Goal: Task Accomplishment & Management: Use online tool/utility

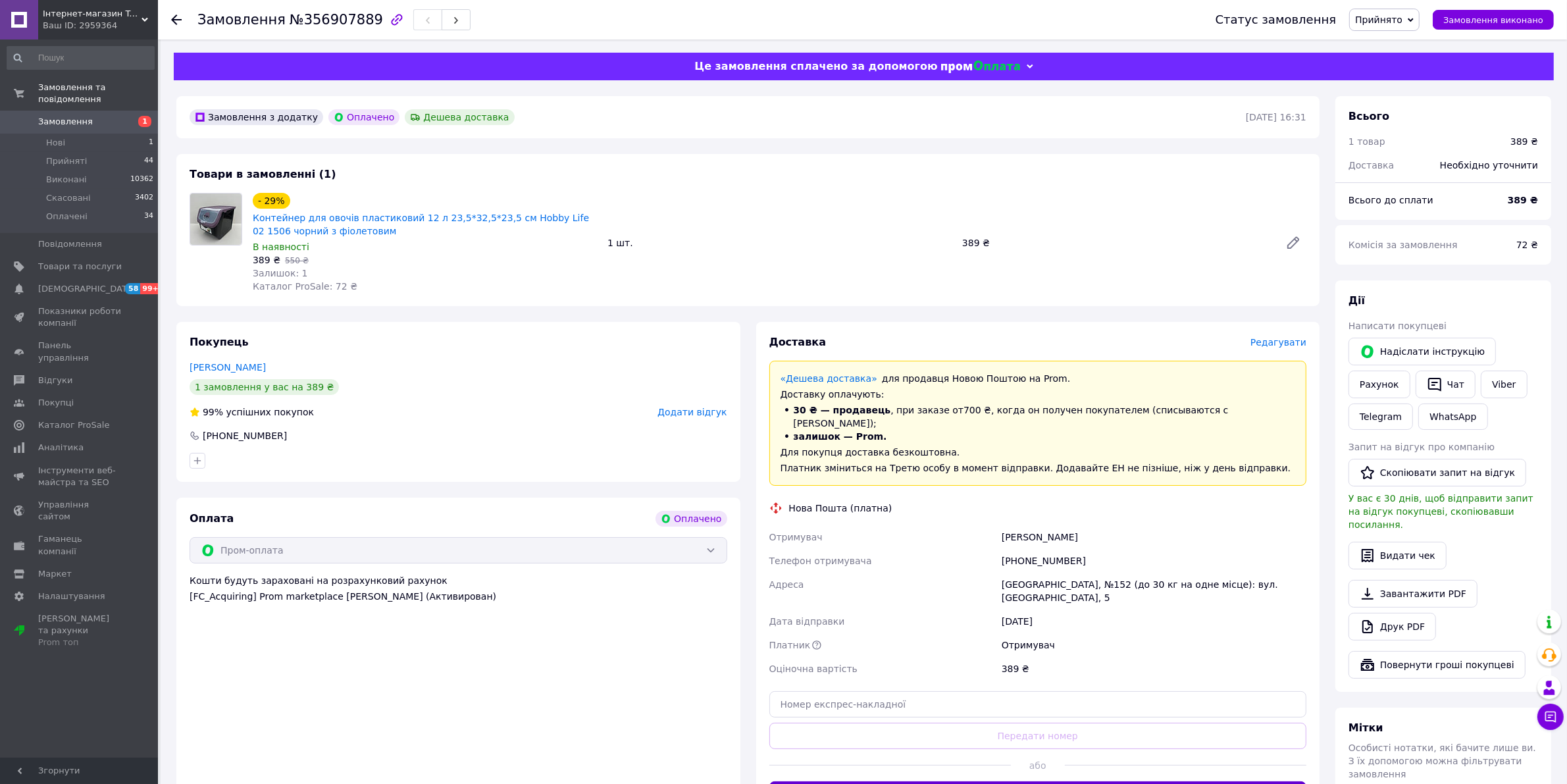
scroll to position [83, 0]
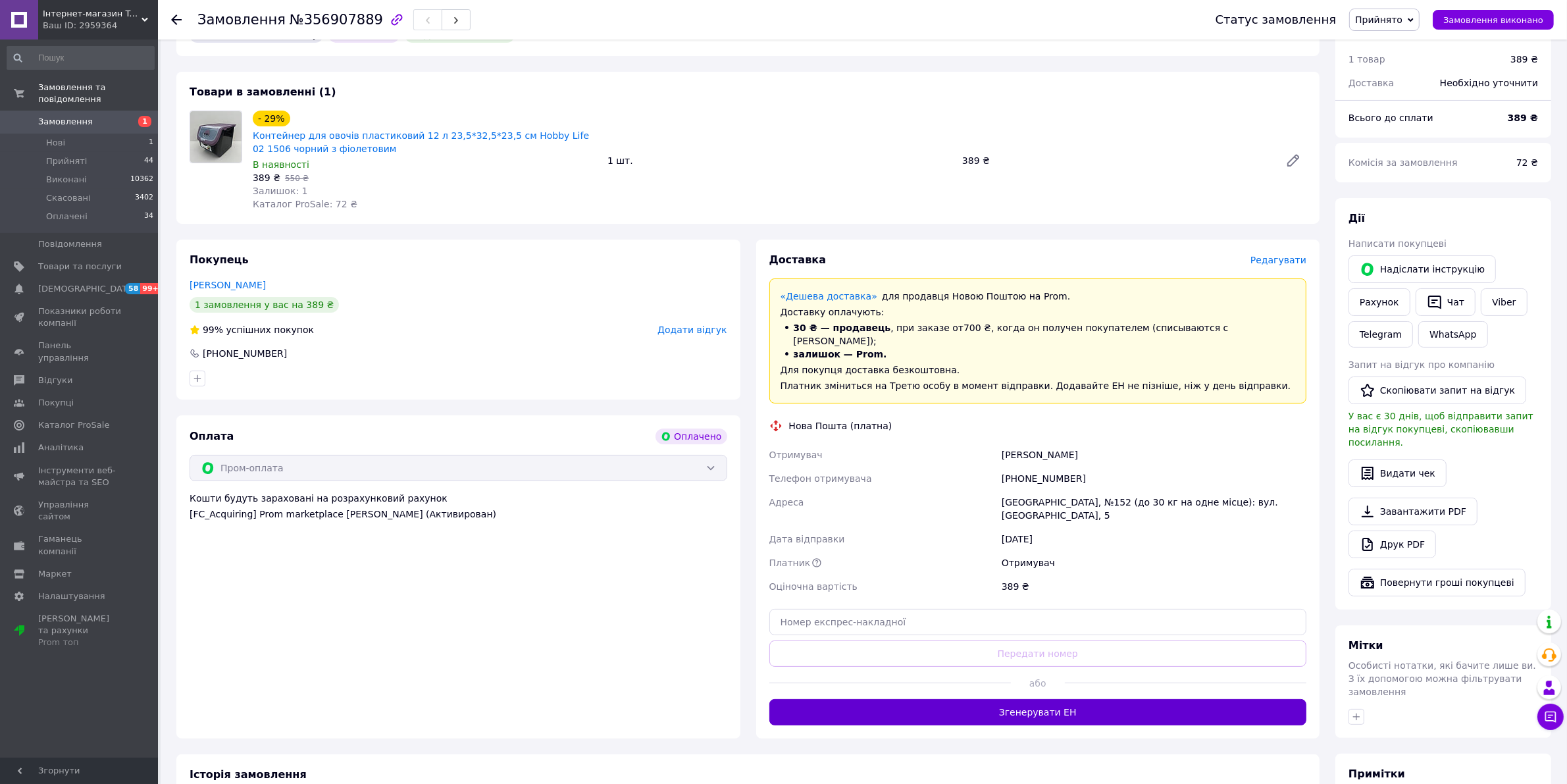
click at [1068, 699] on button "Згенерувати ЕН" at bounding box center [1038, 711] width 538 height 26
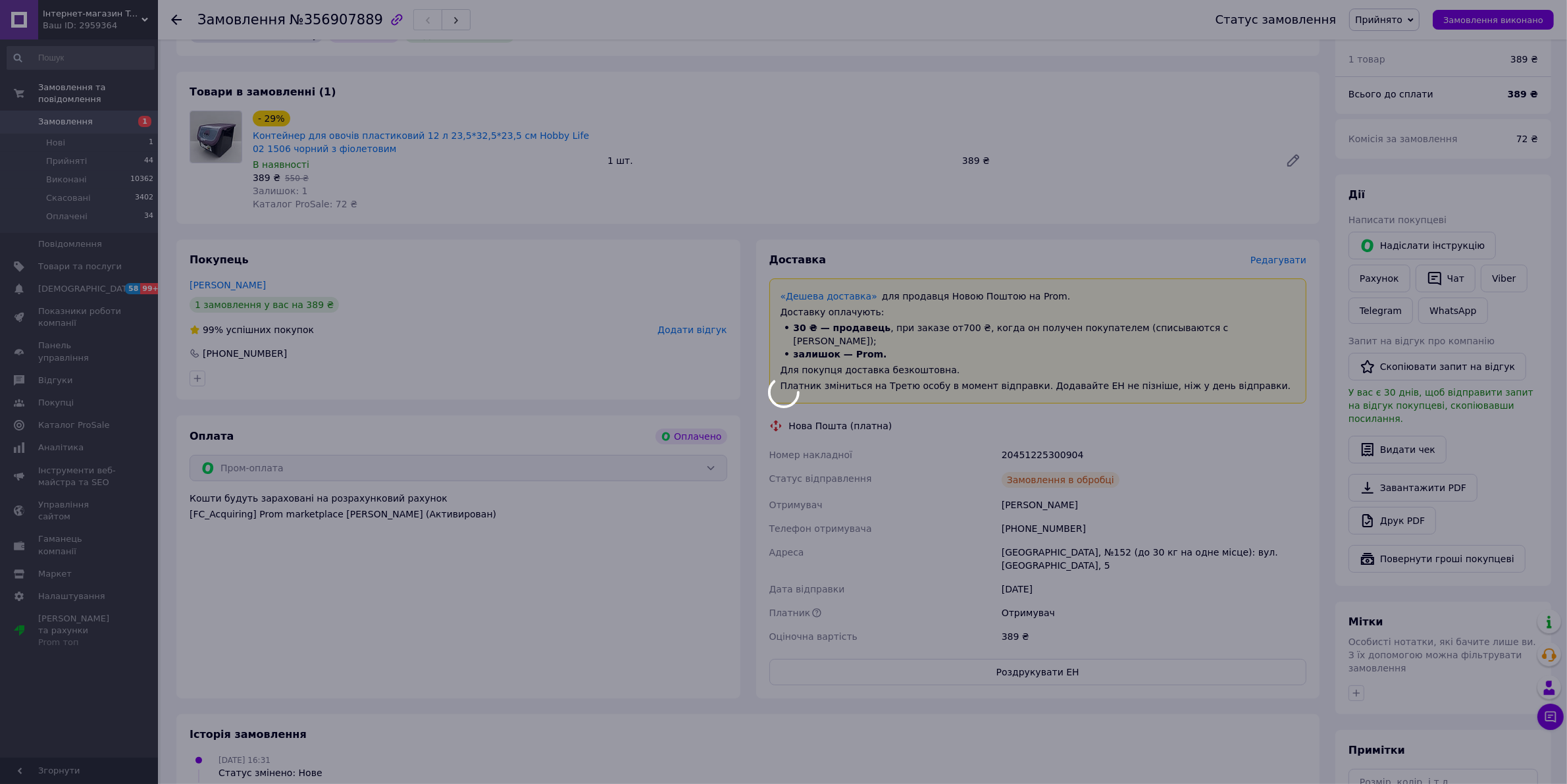
click at [1086, 445] on body "Інтернет-магазин TopPosud Ваш ID: 2959364 Сайт Інтернет-магазин TopPosud Кабіне…" at bounding box center [784, 426] width 1567 height 1018
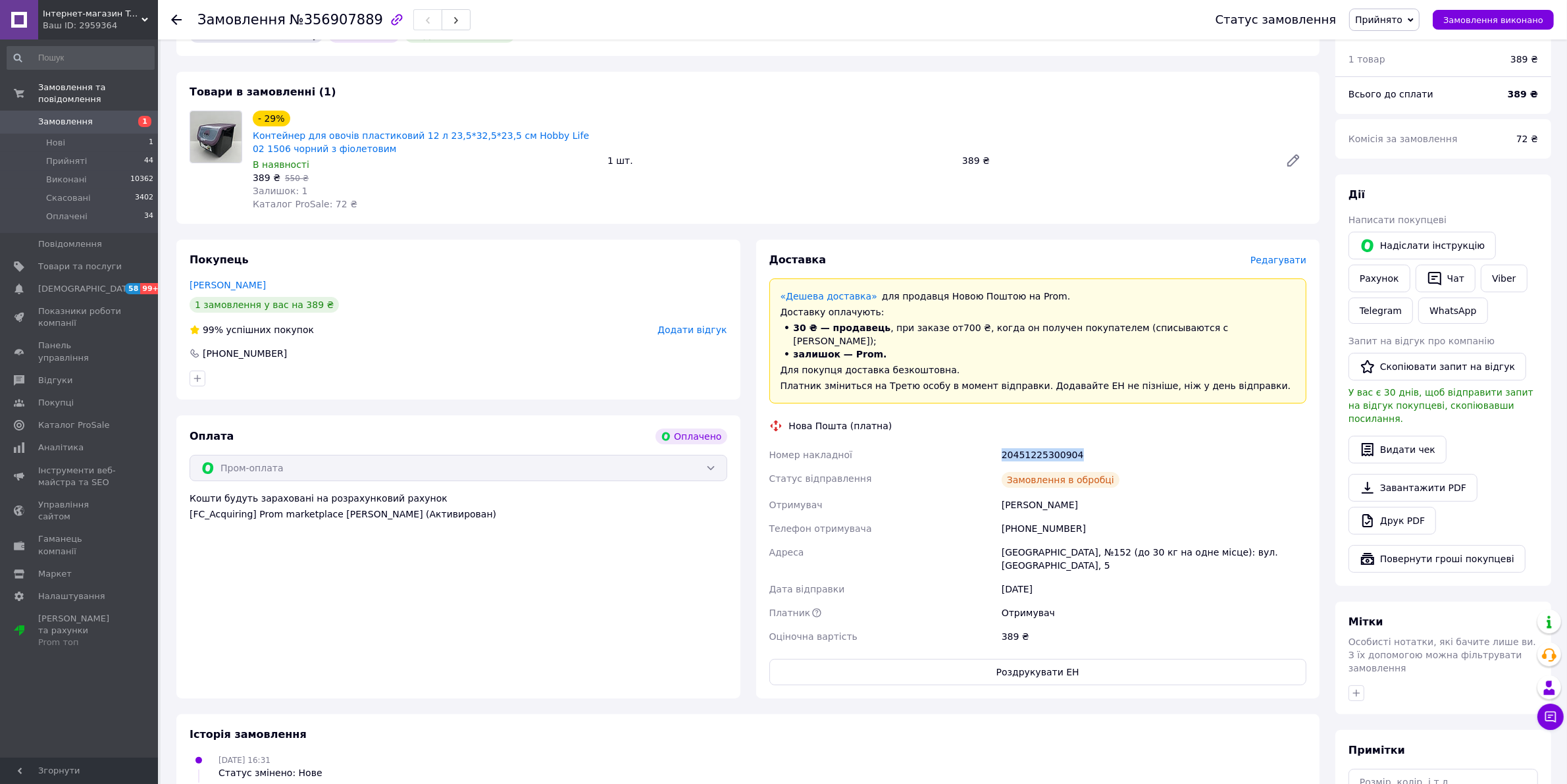
drag, startPoint x: 1087, startPoint y: 445, endPoint x: 1021, endPoint y: 445, distance: 66.0
click at [1021, 445] on div "20451225300904" at bounding box center [1153, 455] width 310 height 24
copy div "20451225300904"
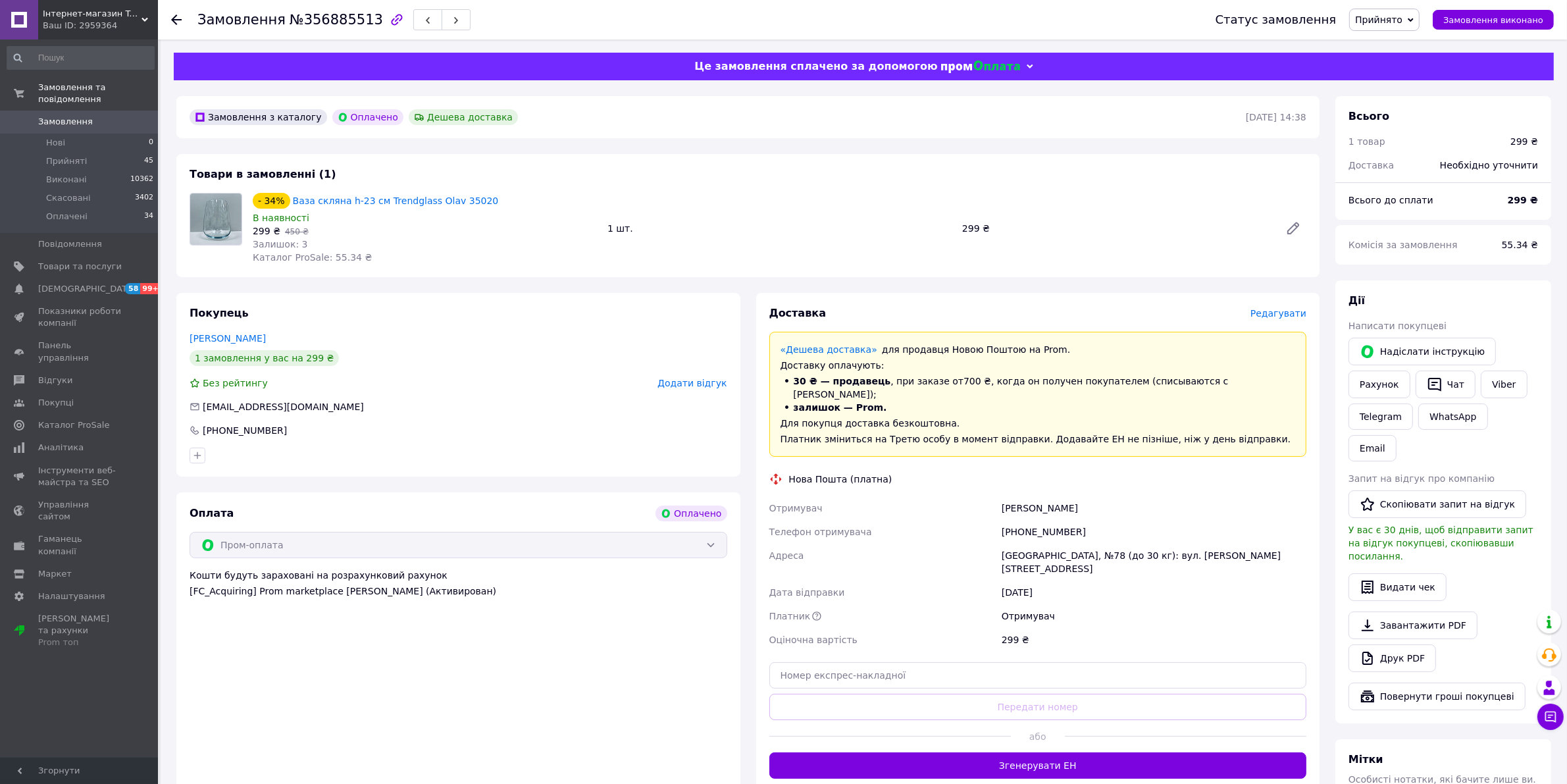
scroll to position [83, 0]
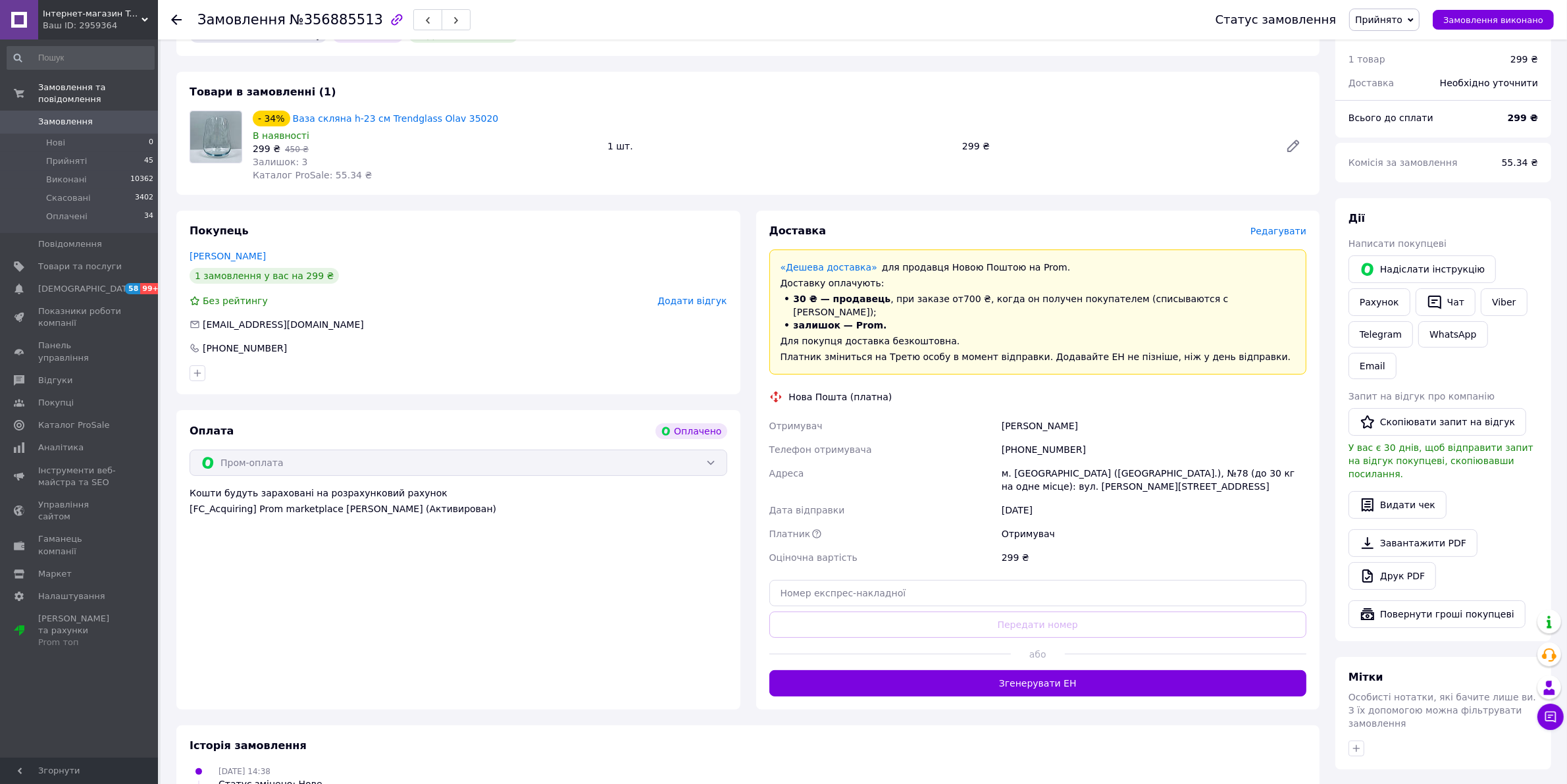
click at [1019, 653] on div "або" at bounding box center [1038, 654] width 538 height 32
click at [1015, 670] on button "Згенерувати ЕН" at bounding box center [1038, 682] width 538 height 26
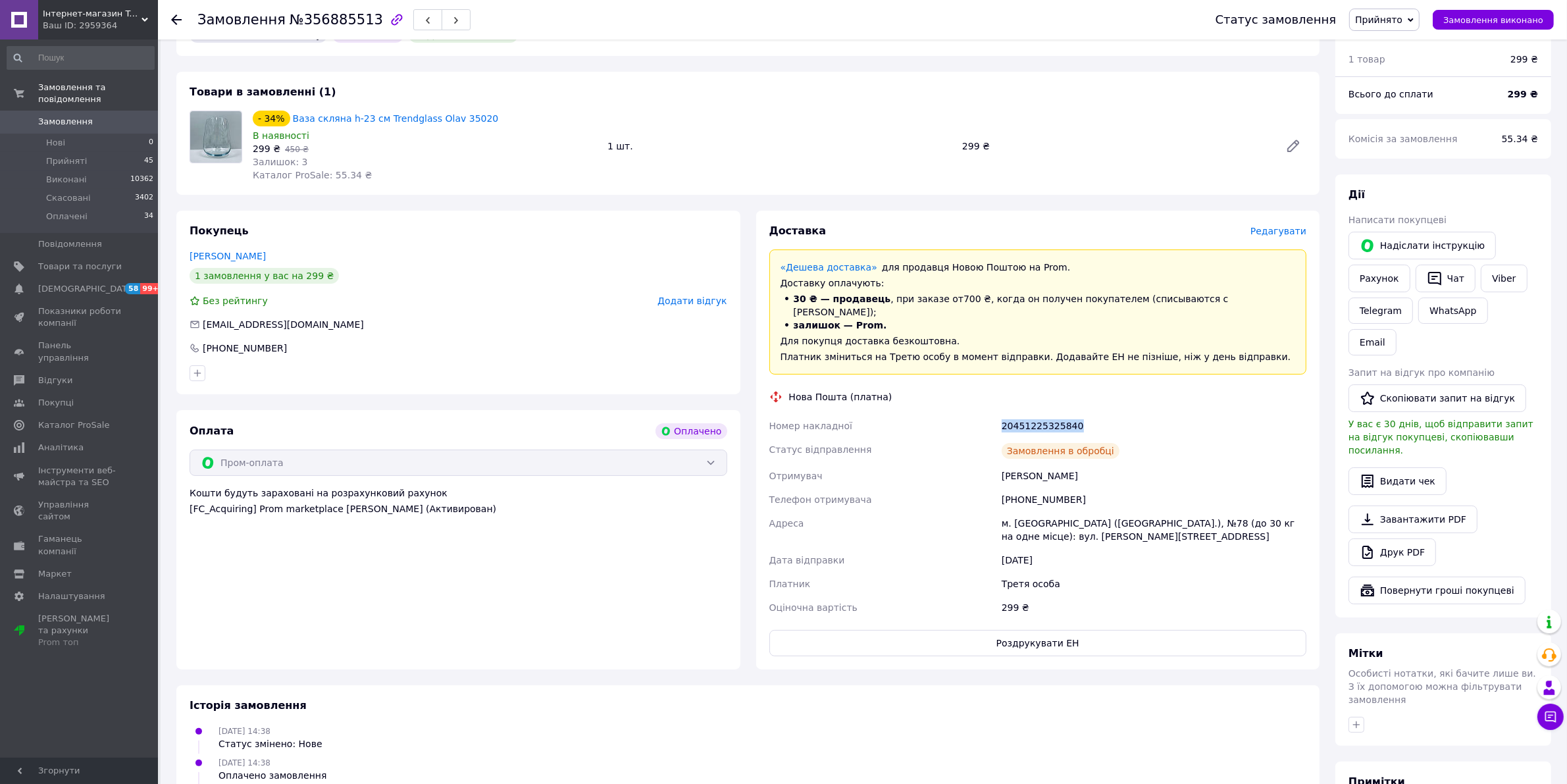
drag, startPoint x: 1081, startPoint y: 414, endPoint x: 1002, endPoint y: 415, distance: 79.0
click at [1002, 415] on div "20451225325840" at bounding box center [1153, 426] width 310 height 24
copy div "20451225325840"
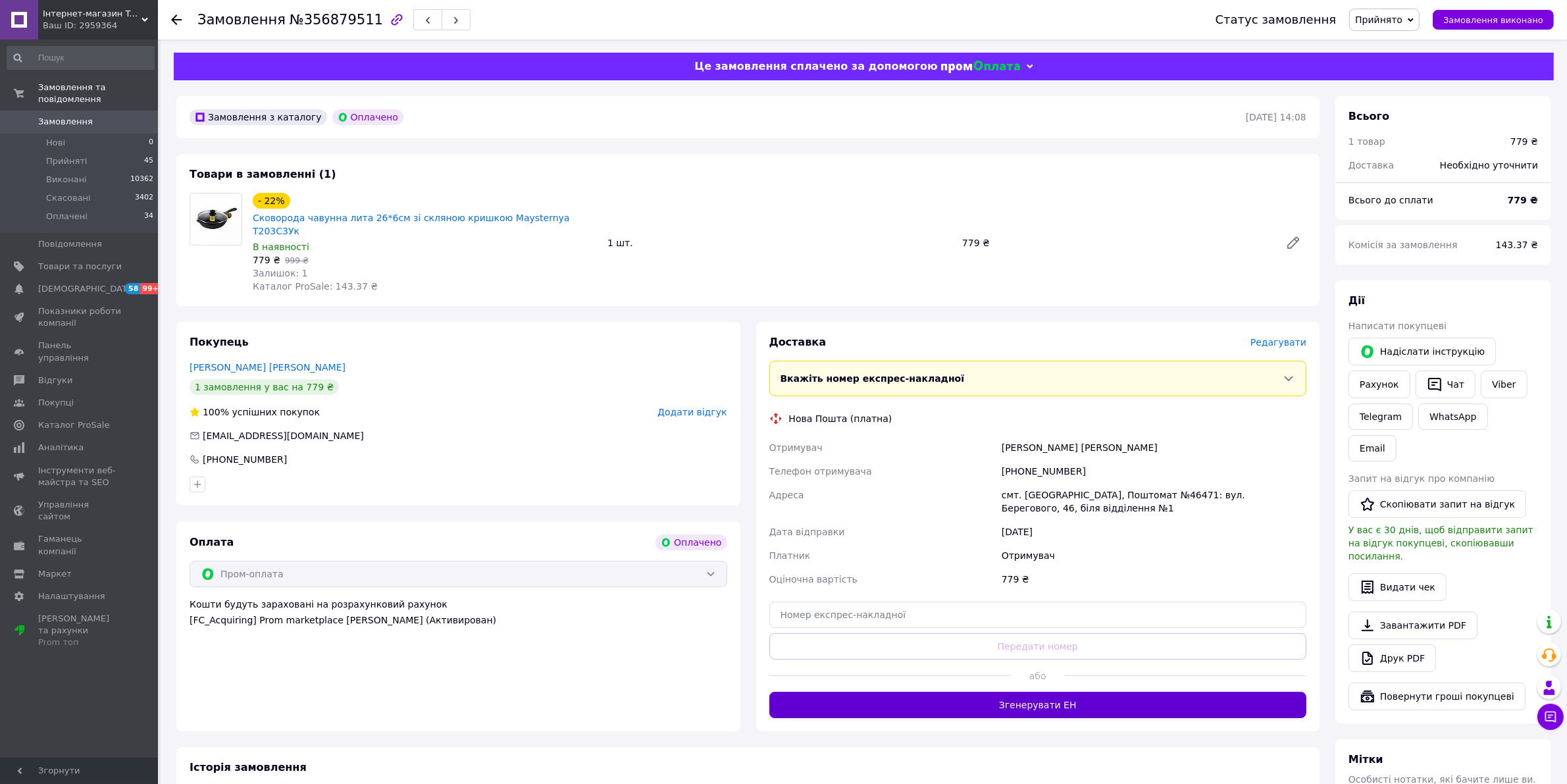
click at [1067, 696] on button "Згенерувати ЕН" at bounding box center [1038, 704] width 538 height 26
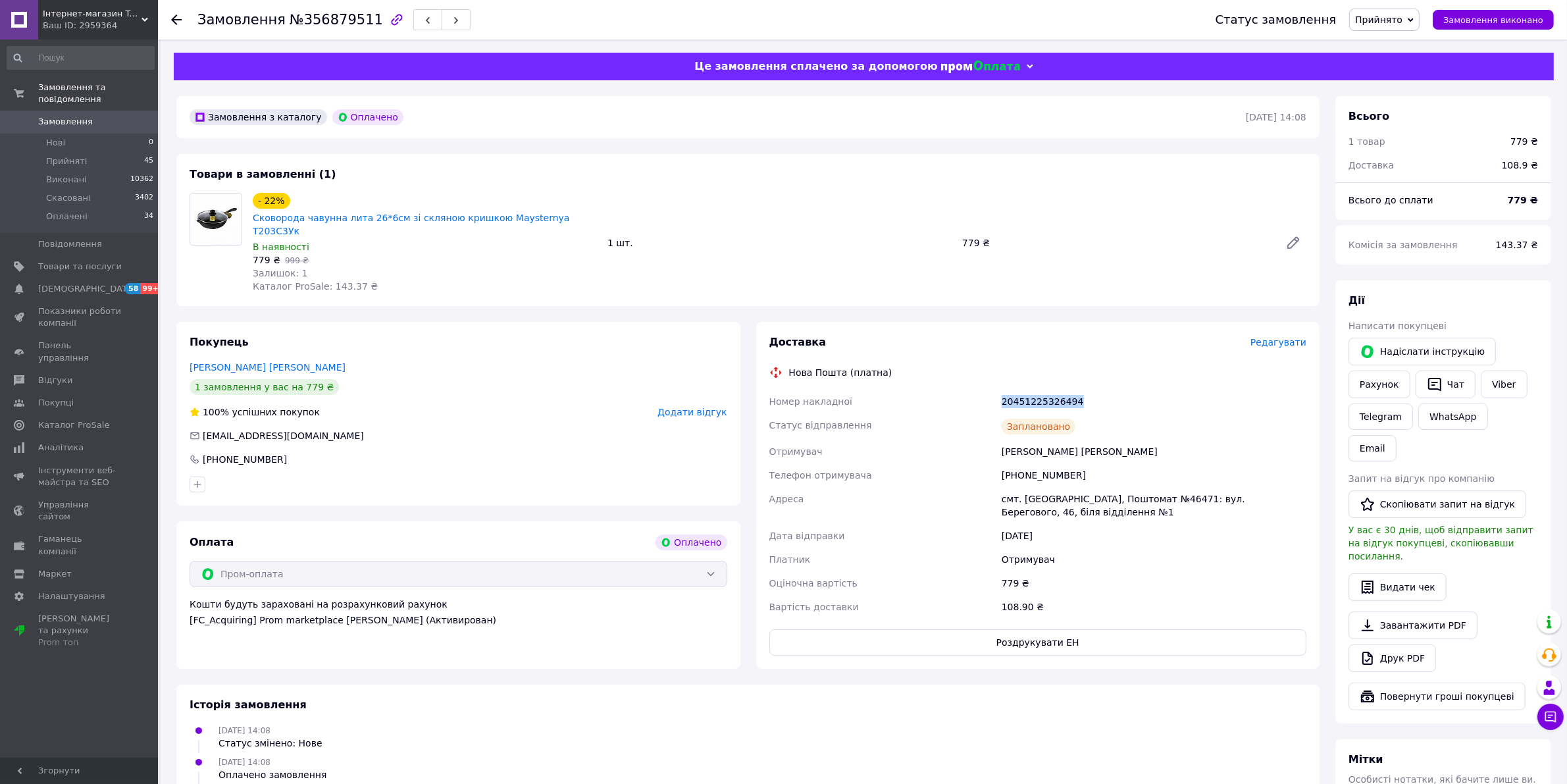
drag, startPoint x: 1085, startPoint y: 392, endPoint x: 999, endPoint y: 392, distance: 86.0
click at [999, 392] on div "20451225326494" at bounding box center [1153, 402] width 310 height 24
copy div "20451225326494"
